Goal: Information Seeking & Learning: Find contact information

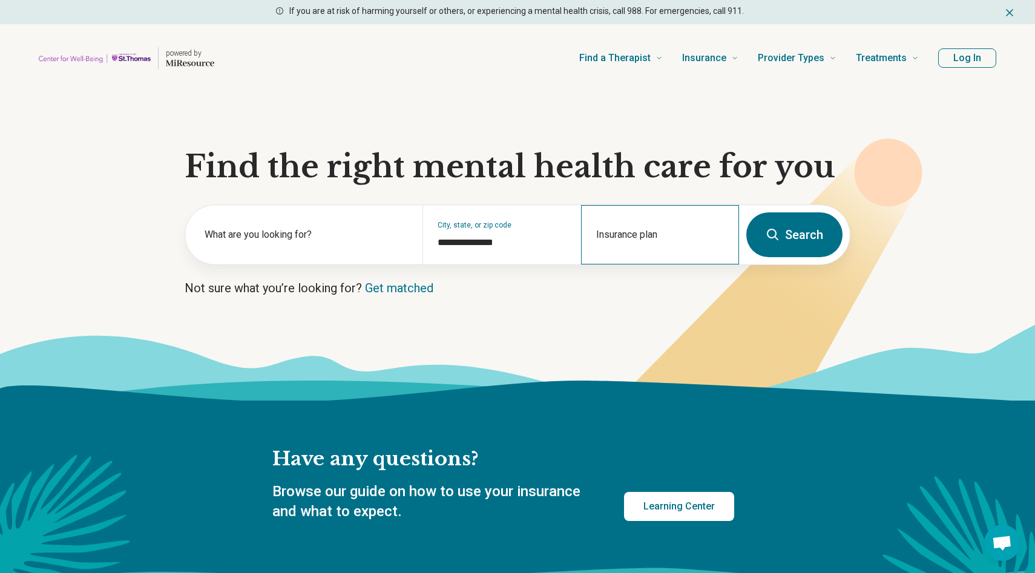
click at [656, 229] on div "Insurance plan" at bounding box center [660, 234] width 158 height 59
click at [639, 239] on input "Insurance plan" at bounding box center [660, 242] width 128 height 15
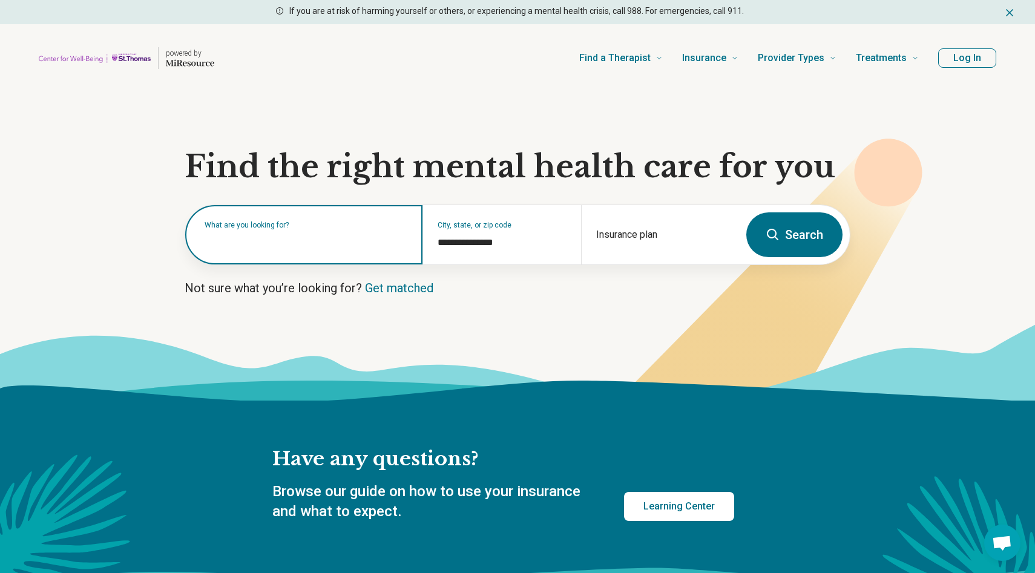
click at [314, 248] on div "What are you looking for?" at bounding box center [303, 234] width 237 height 59
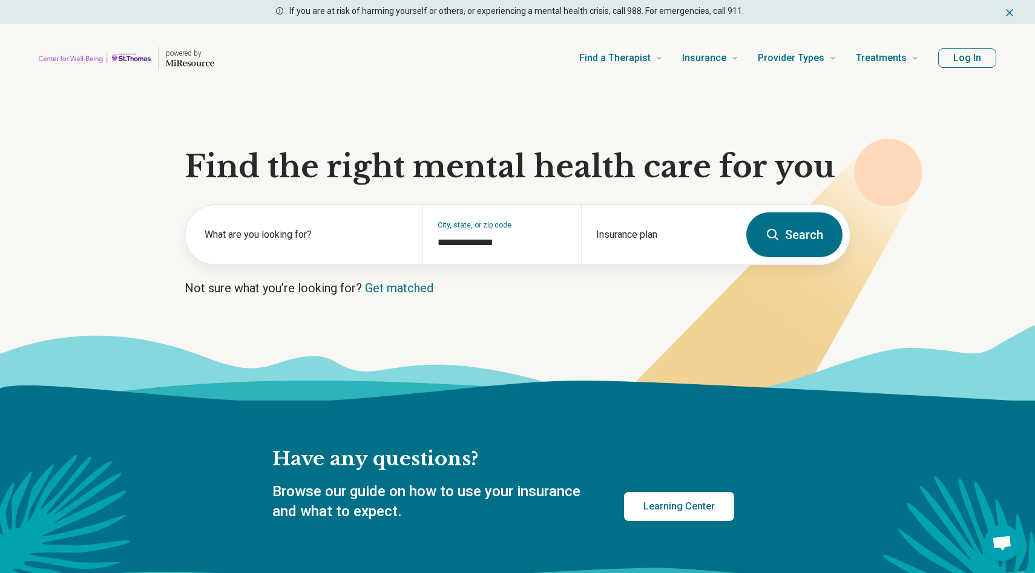
click at [768, 244] on button "Search" at bounding box center [794, 234] width 96 height 45
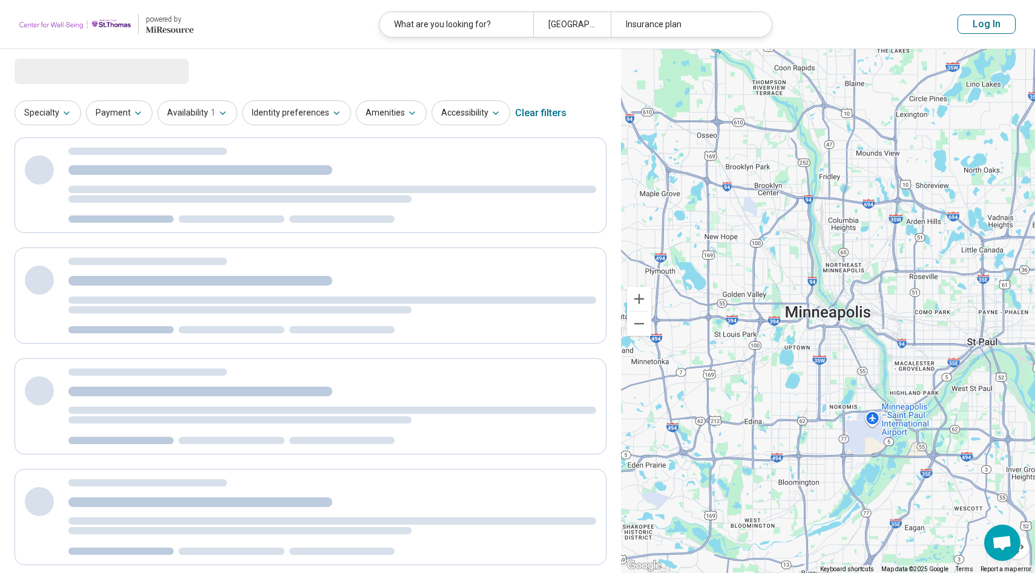
select select "***"
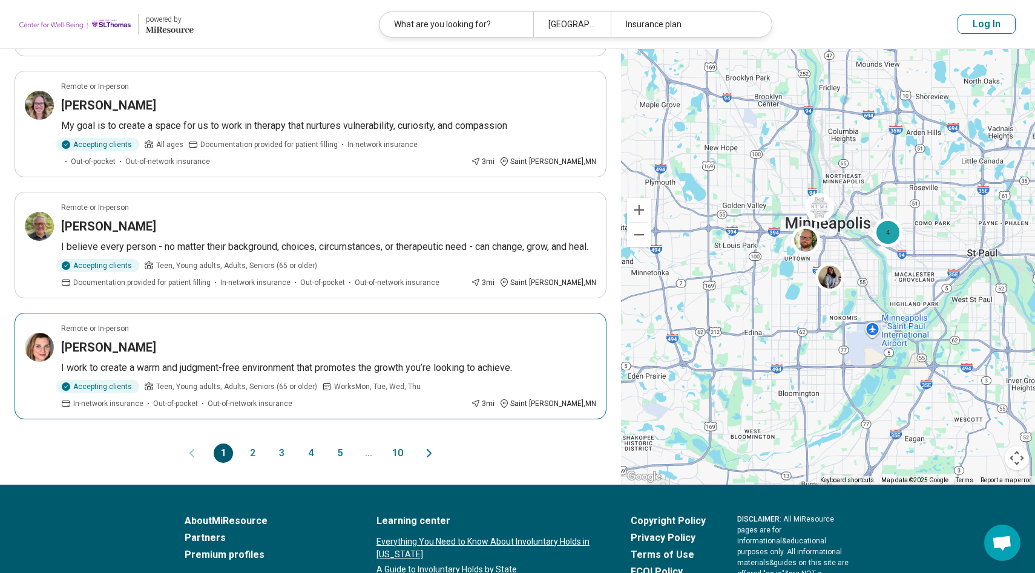
scroll to position [951, 0]
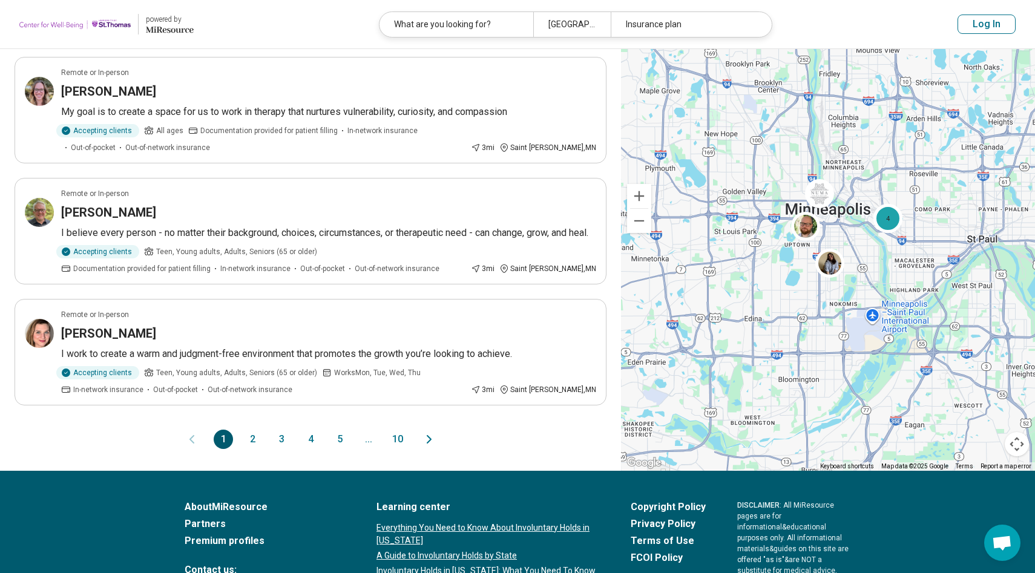
click at [255, 444] on button "2" at bounding box center [252, 439] width 19 height 19
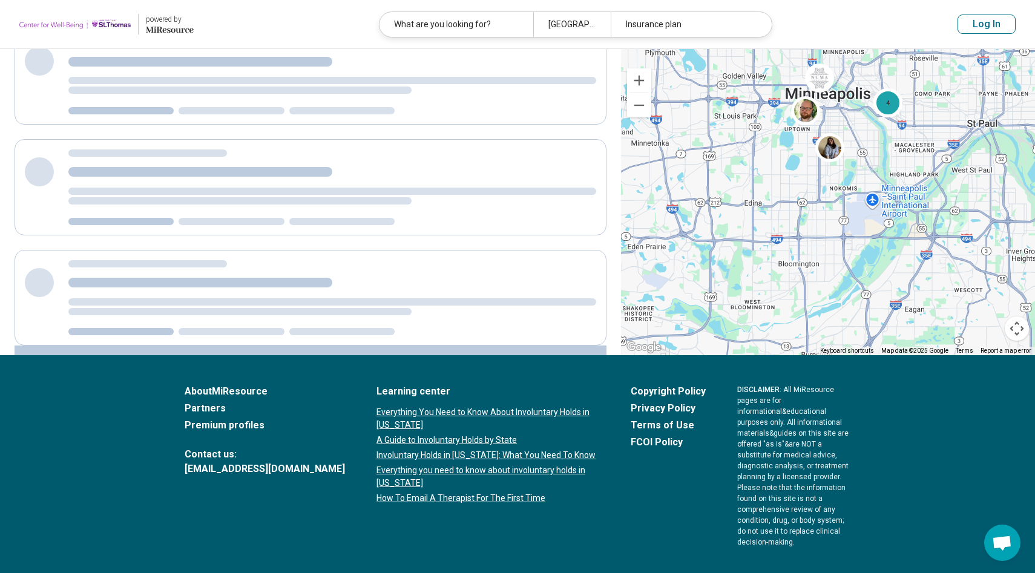
scroll to position [0, 0]
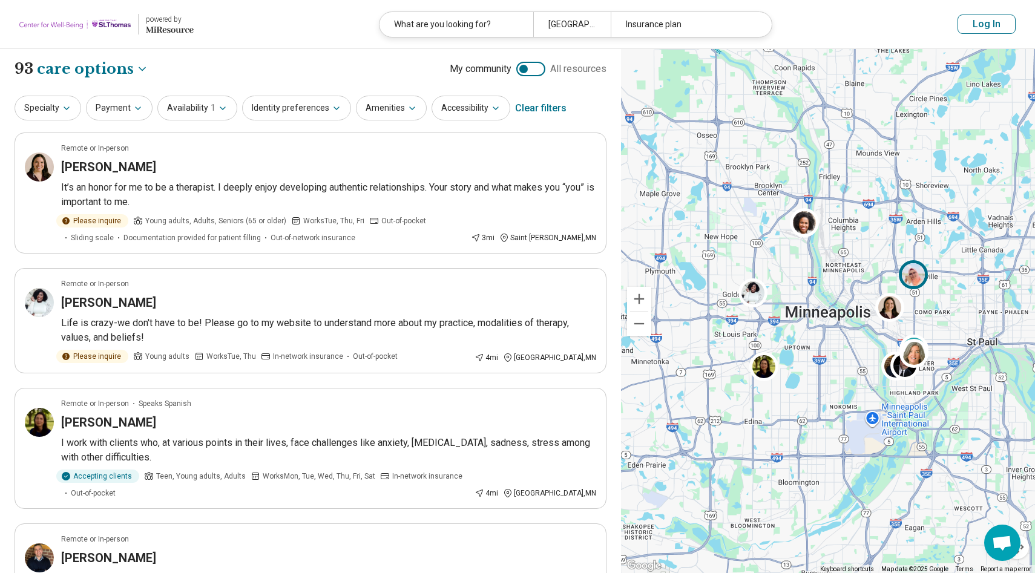
click at [922, 269] on img at bounding box center [913, 274] width 29 height 29
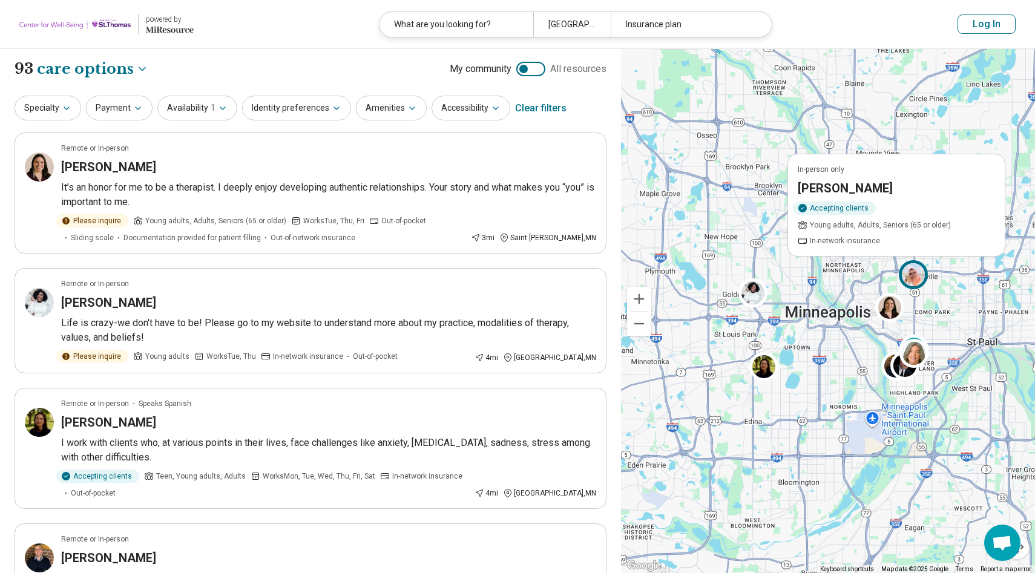
click at [851, 180] on h3 "[PERSON_NAME]" at bounding box center [845, 188] width 95 height 17
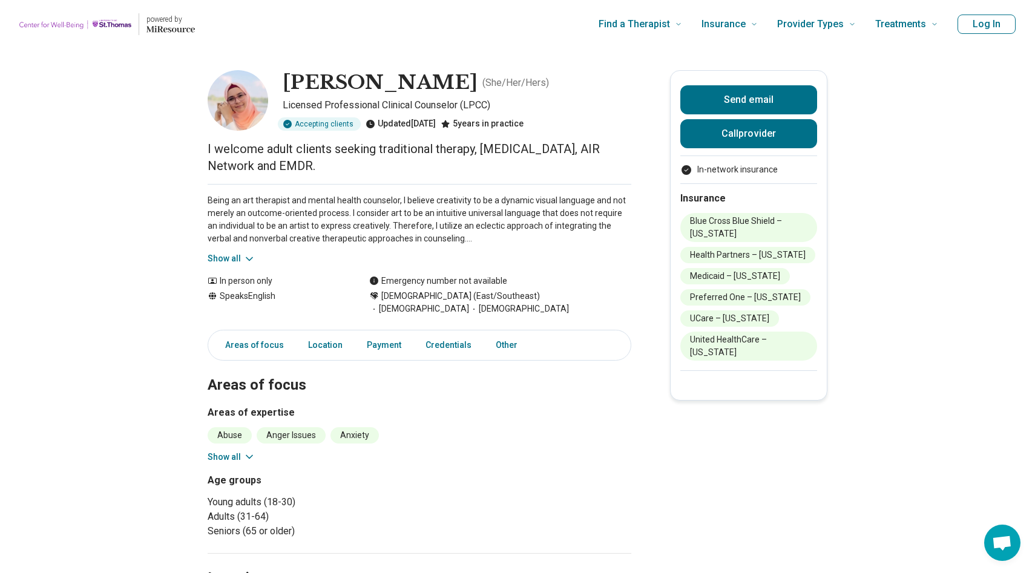
click at [237, 111] on img at bounding box center [238, 100] width 61 height 61
click at [322, 346] on div "Areas of focus Location Payment Credentials Other" at bounding box center [420, 345] width 424 height 31
click at [326, 339] on link "Location" at bounding box center [332, 345] width 49 height 25
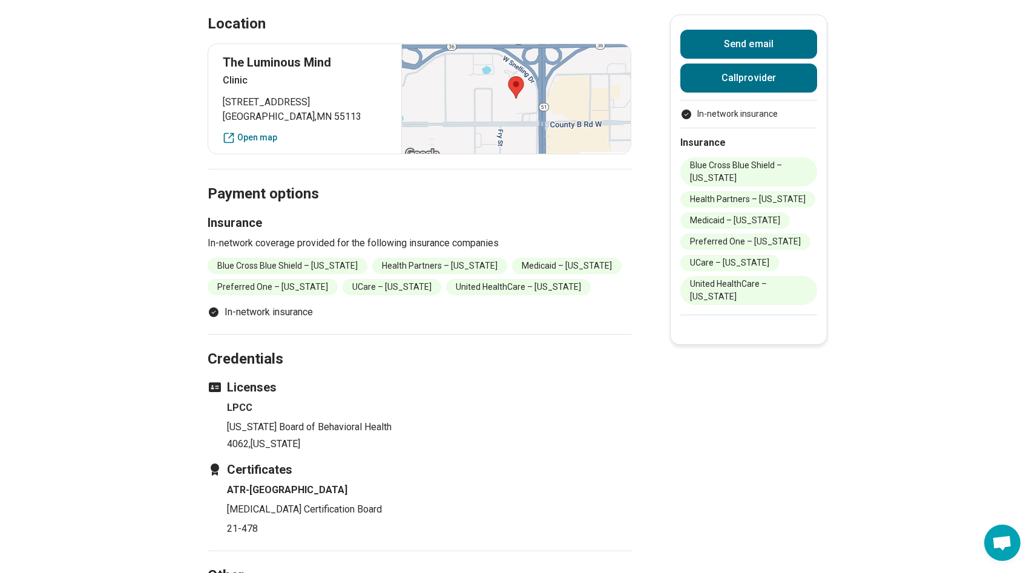
scroll to position [555, 0]
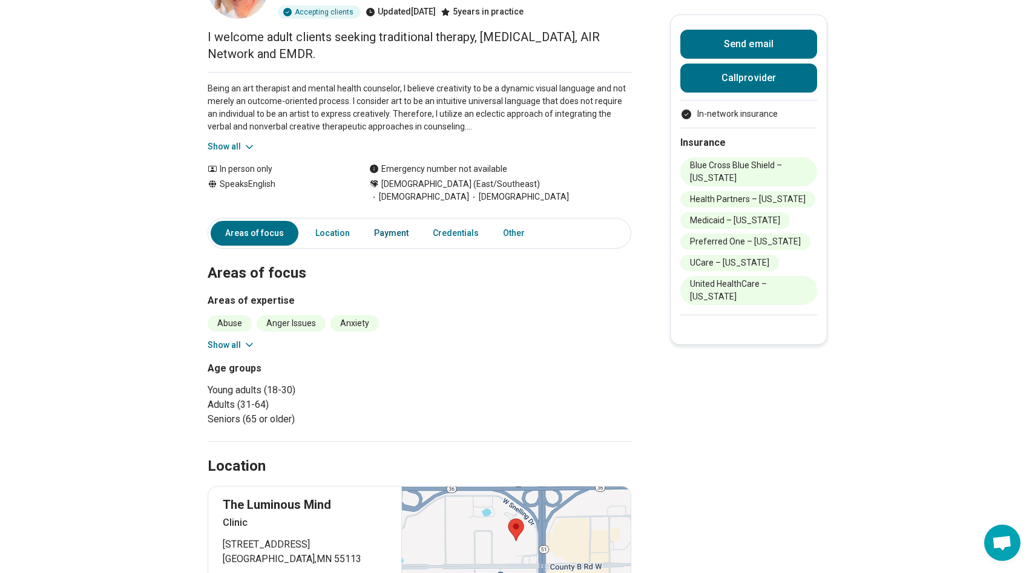
click at [390, 222] on link "Payment" at bounding box center [391, 233] width 49 height 25
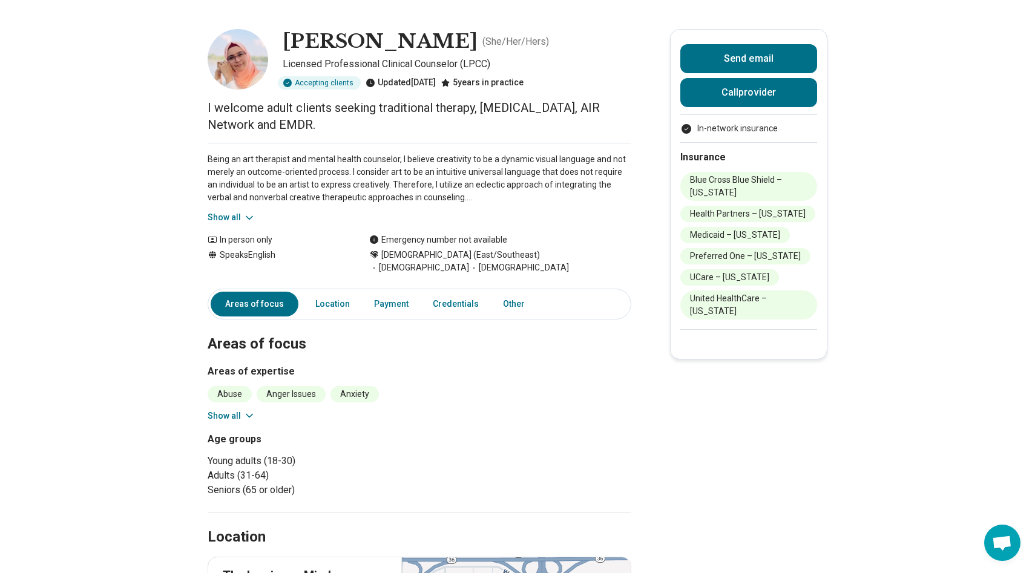
scroll to position [19, 0]
